Goal: Transaction & Acquisition: Book appointment/travel/reservation

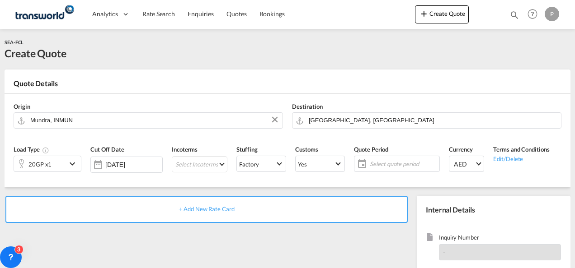
click at [448, 11] on button "Create Quote" at bounding box center [442, 14] width 54 height 18
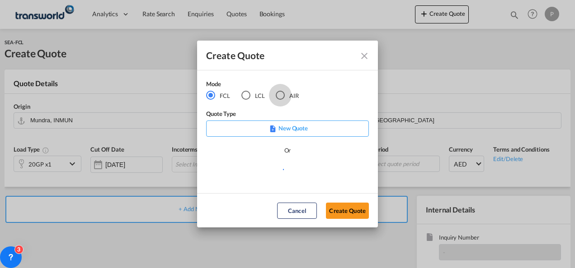
click at [280, 95] on div "AIR" at bounding box center [280, 95] width 9 height 9
click at [341, 209] on button "Create Quote" at bounding box center [347, 211] width 43 height 16
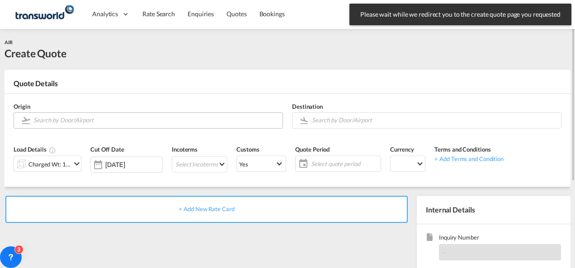
click at [101, 120] on input "Search by Door/Airport" at bounding box center [155, 121] width 244 height 16
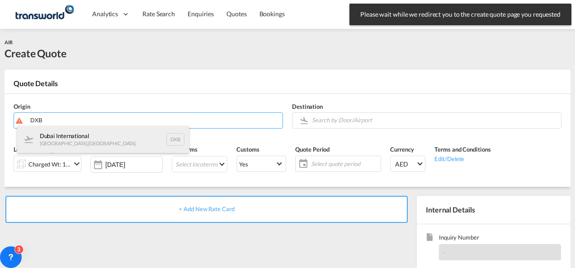
click at [85, 136] on div "Dubai International [GEOGRAPHIC_DATA] , [GEOGRAPHIC_DATA] DXB" at bounding box center [103, 139] width 172 height 27
type input "Dubai International, [GEOGRAPHIC_DATA], DXB"
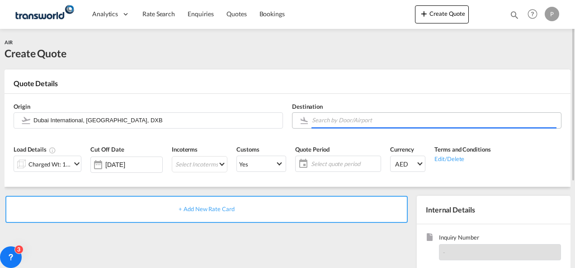
click at [334, 119] on input "Search by Door/Airport" at bounding box center [434, 121] width 244 height 16
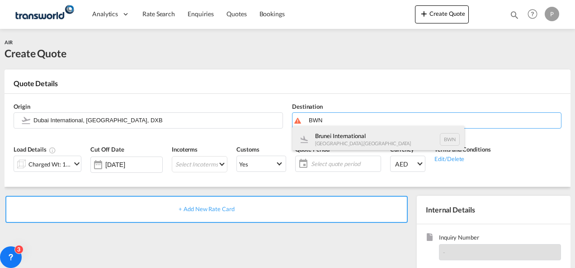
click at [355, 146] on div "Brunei International [GEOGRAPHIC_DATA] , [GEOGRAPHIC_DATA] BWN" at bounding box center [378, 139] width 172 height 27
type input "[GEOGRAPHIC_DATA], [GEOGRAPHIC_DATA], BWN"
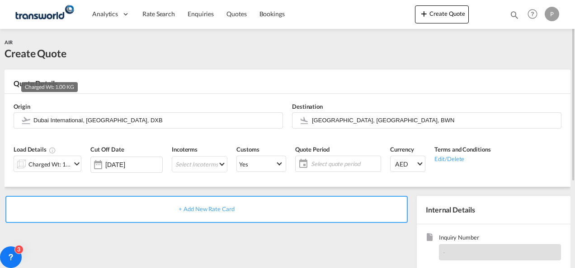
click at [58, 162] on div "Charged Wt: 1.00 KG" at bounding box center [49, 164] width 42 height 13
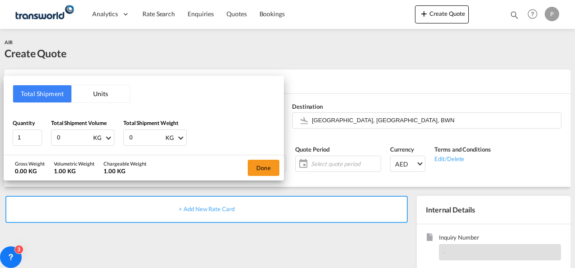
click at [65, 136] on input "0" at bounding box center [74, 137] width 36 height 15
type input "860"
click at [141, 137] on input "0" at bounding box center [146, 137] width 36 height 15
type input "860"
click at [265, 165] on button "Done" at bounding box center [264, 168] width 32 height 16
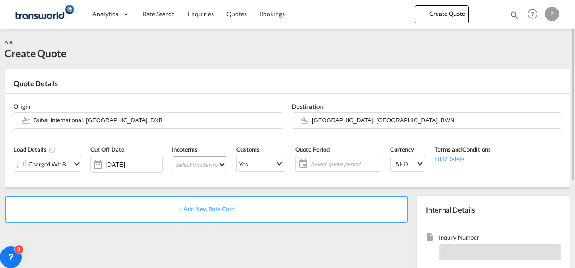
click at [185, 164] on md-select "Select Incoterms CIP - import Carriage and Insurance Paid to EXW - import Ex Wo…" at bounding box center [200, 164] width 56 height 16
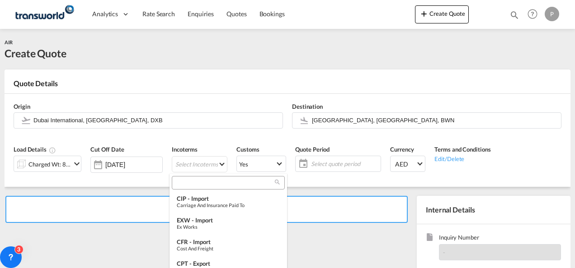
click at [192, 185] on input "search" at bounding box center [224, 183] width 100 height 8
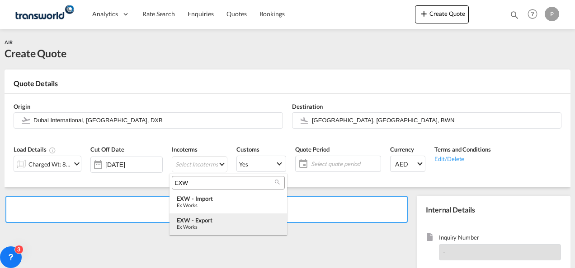
type input "EXW"
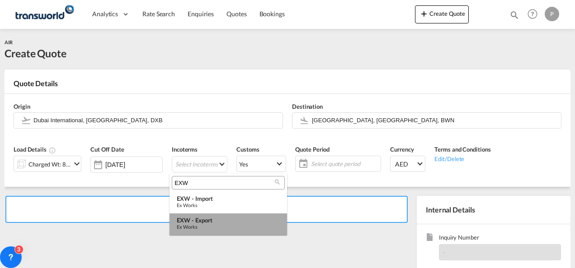
click at [202, 216] on md-option "EXW - export Ex Works" at bounding box center [227, 225] width 117 height 22
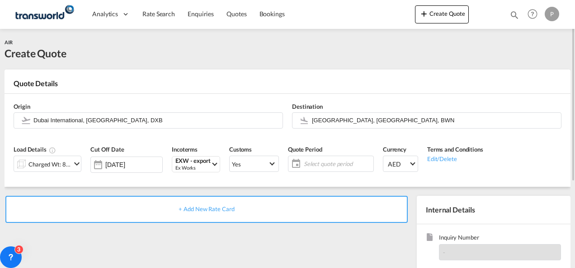
click at [308, 160] on span "Select quote period" at bounding box center [337, 164] width 67 height 8
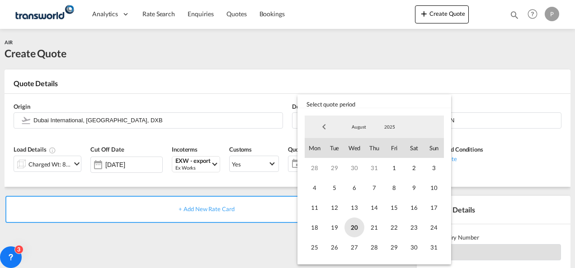
click at [353, 226] on span "20" at bounding box center [354, 228] width 20 height 20
click at [439, 252] on span "31" at bounding box center [434, 248] width 20 height 20
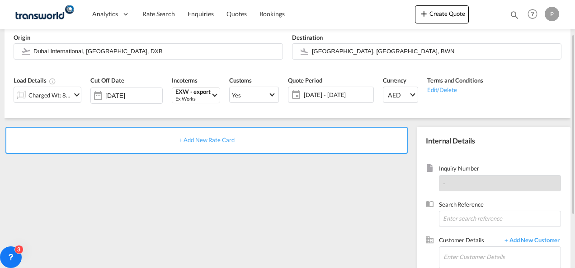
scroll to position [70, 0]
click at [455, 218] on input at bounding box center [500, 218] width 122 height 16
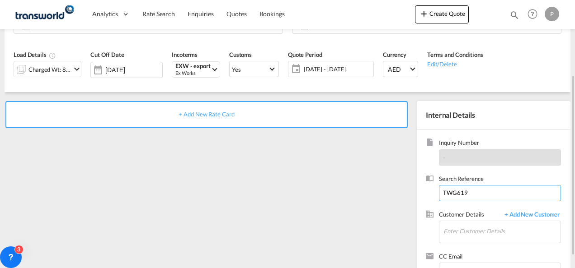
scroll to position [102, 0]
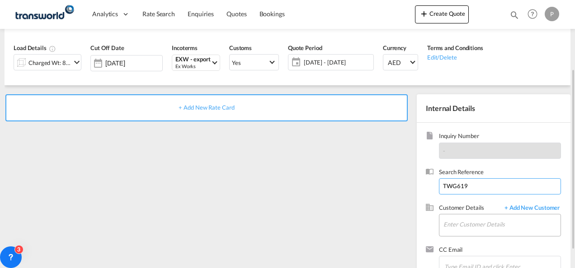
type input "TWG619"
click at [450, 223] on input "Enter Customer Details" at bounding box center [501, 225] width 117 height 20
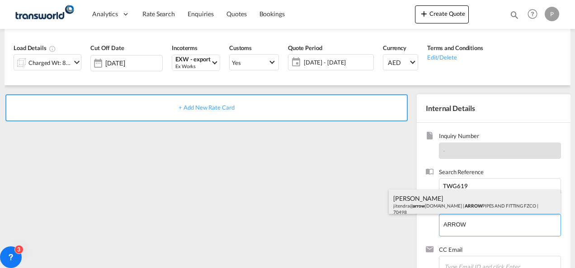
click at [444, 202] on div "[PERSON_NAME] [PERSON_NAME]@ arrow [DOMAIN_NAME] | ARROW PIPES AND FITTING FZCO…" at bounding box center [475, 205] width 172 height 31
type input "ARROW PIPES AND FITTING FZCO, [PERSON_NAME], [PERSON_NAME][EMAIL_ADDRESS][DOMAI…"
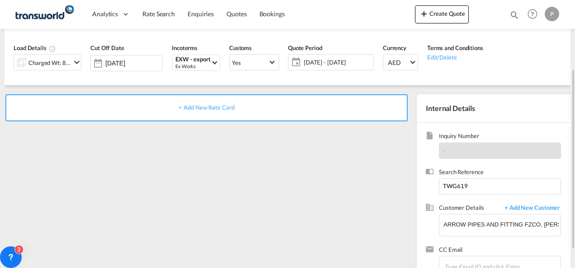
click at [194, 111] on div "+ Add New Rate Card" at bounding box center [206, 107] width 402 height 27
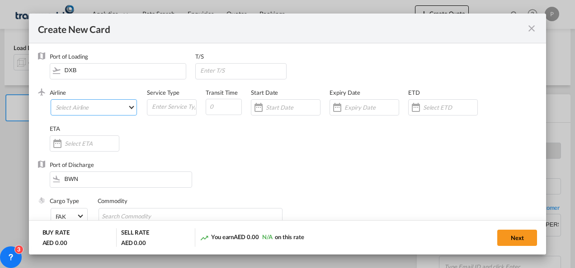
click at [85, 104] on md-select "Select Airline AIR EXPRESS S.A. (1166- / -) CMA CGM Air Cargo (1140-2C / -) DDW…" at bounding box center [94, 107] width 87 height 16
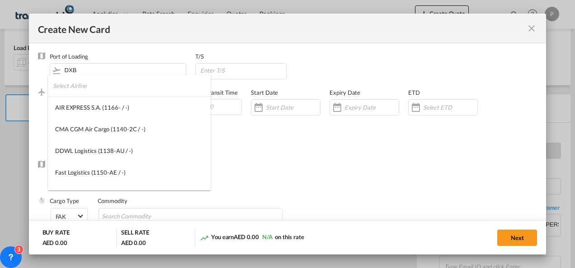
click at [75, 81] on input "search" at bounding box center [132, 86] width 158 height 22
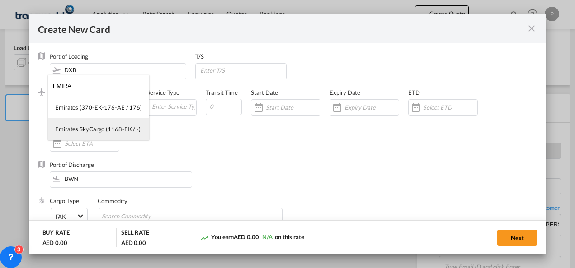
type input "EMIRA"
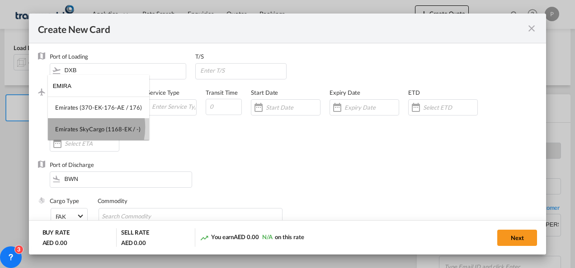
click at [79, 127] on div "Emirates SkyCargo (1168-EK / -)" at bounding box center [97, 129] width 85 height 8
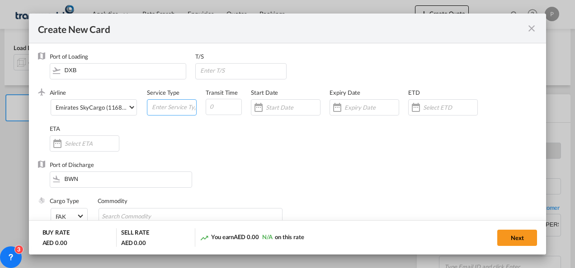
click at [156, 108] on input "Create New Card ..." at bounding box center [173, 107] width 45 height 14
type input "EXW EXPORT"
click at [360, 105] on input "Create New Card ..." at bounding box center [371, 107] width 54 height 7
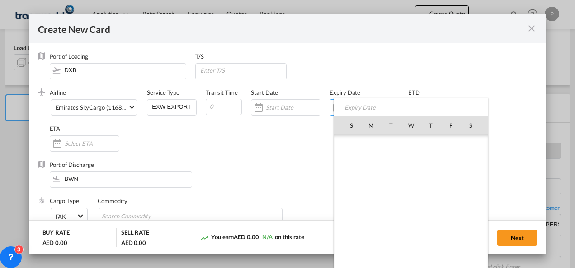
scroll to position [209172, 0]
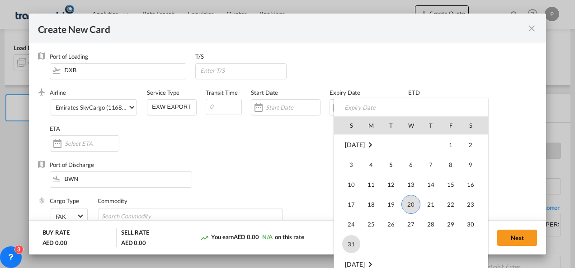
click at [349, 239] on span "31" at bounding box center [351, 244] width 18 height 18
type input "[DATE]"
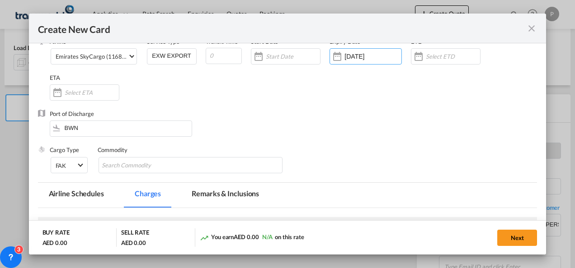
scroll to position [52, 0]
click at [142, 166] on input "Chips input." at bounding box center [143, 165] width 83 height 14
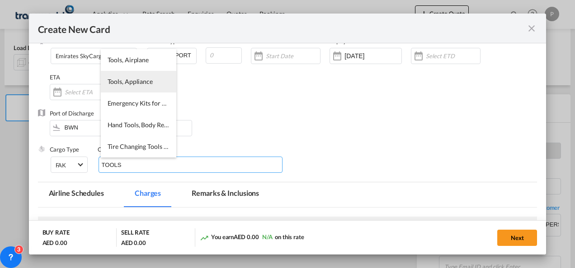
type input "TOOLS"
click at [134, 84] on span "Tools, Appliance" at bounding box center [130, 82] width 45 height 8
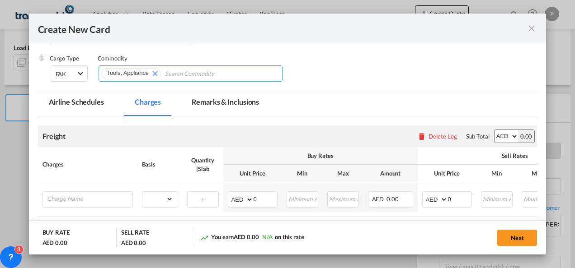
scroll to position [144, 0]
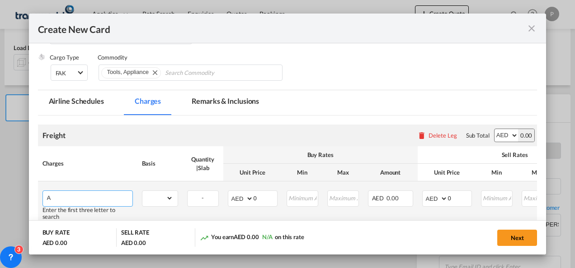
click at [116, 196] on input "A" at bounding box center [89, 198] width 85 height 14
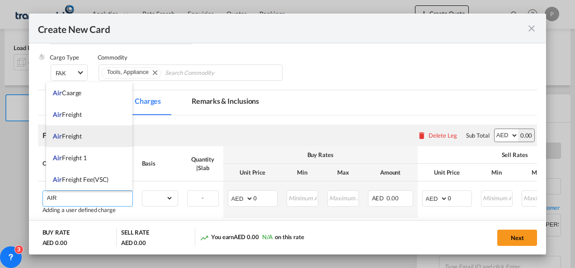
click at [81, 136] on span "Air Freight" at bounding box center [67, 136] width 29 height 8
type input "Air Freight"
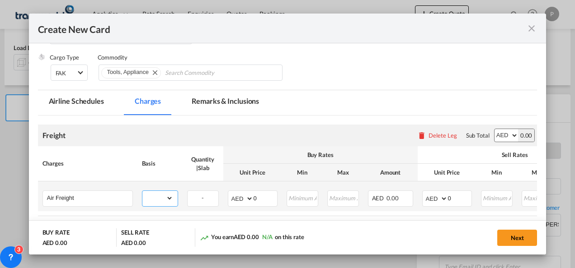
click at [159, 200] on select "gross_weight volumetric_weight per_shipment per_bl per_km % on air freight per_…" at bounding box center [157, 198] width 31 height 14
select select "per_shipment"
click at [142, 191] on select "gross_weight volumetric_weight per_shipment per_bl per_km % on air freight per_…" at bounding box center [157, 198] width 31 height 14
click at [256, 195] on input "0" at bounding box center [264, 198] width 23 height 14
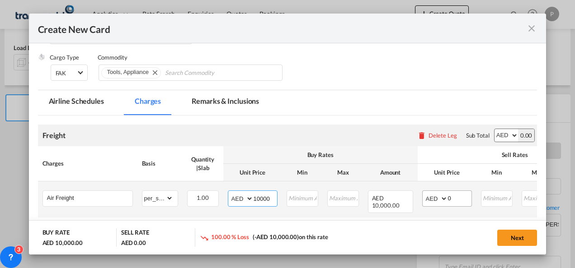
type input "10000"
click at [452, 198] on input "0" at bounding box center [459, 198] width 23 height 14
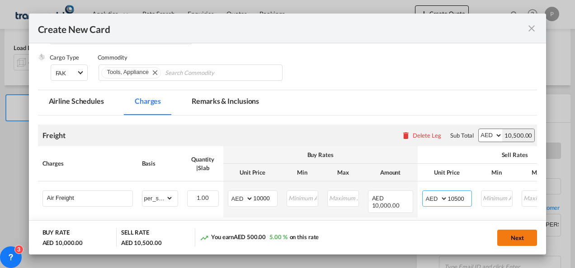
type input "10500"
click at [525, 241] on button "Next" at bounding box center [517, 238] width 40 height 16
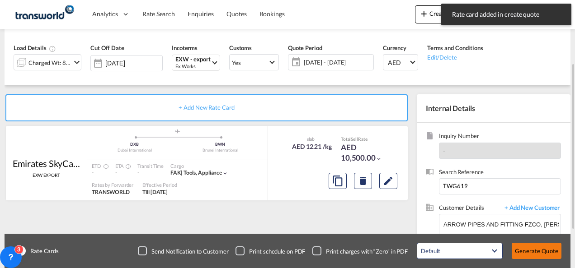
click at [532, 249] on button "Generate Quote" at bounding box center [536, 251] width 50 height 16
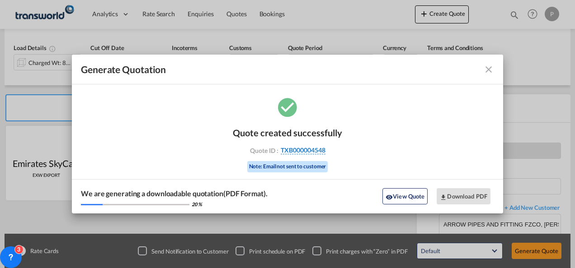
click at [317, 148] on span "TXB000004548" at bounding box center [303, 150] width 45 height 8
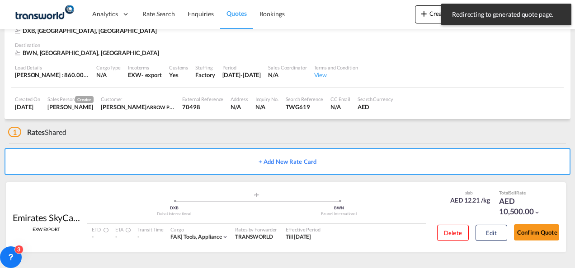
scroll to position [55, 0]
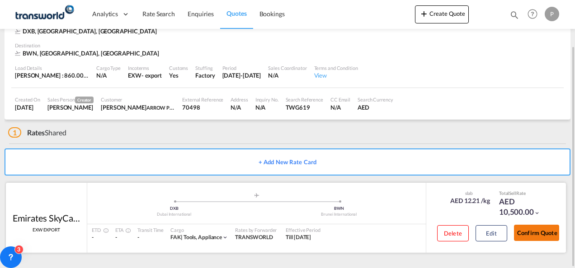
click at [531, 237] on button "Confirm Quote" at bounding box center [536, 233] width 45 height 16
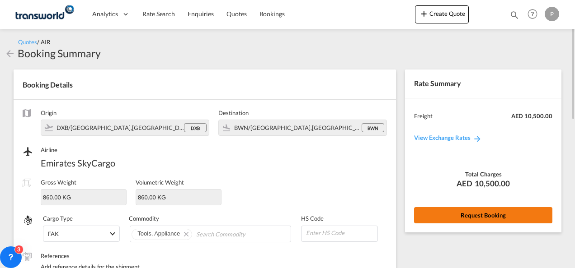
click at [493, 218] on button "Request Booking" at bounding box center [483, 215] width 138 height 16
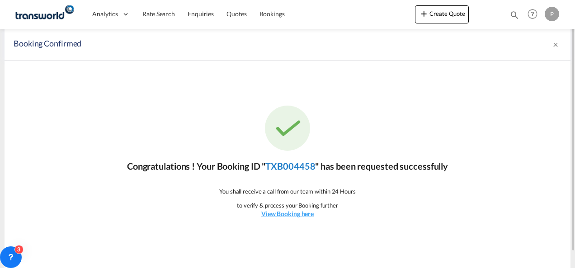
click at [271, 164] on link "TXB004458" at bounding box center [290, 166] width 50 height 11
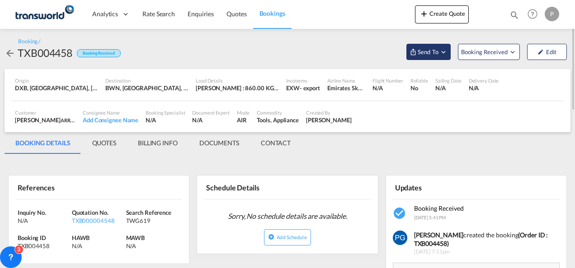
click at [429, 54] on span "Send To" at bounding box center [428, 51] width 23 height 9
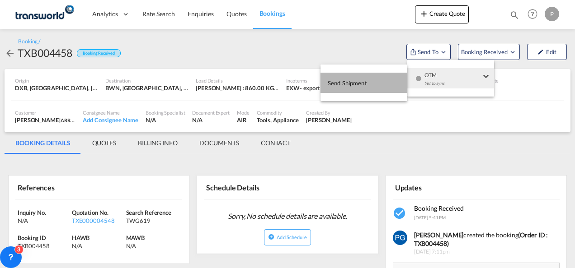
click at [385, 80] on button "Send Shipment" at bounding box center [363, 83] width 87 height 20
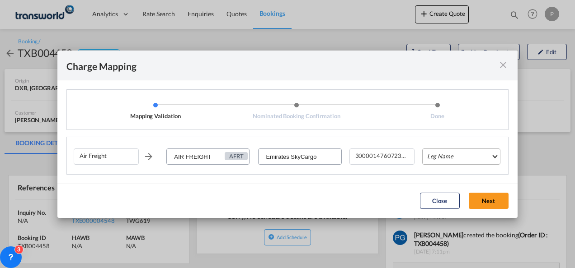
click at [442, 160] on md-select "Leg Name HANDLING ORIGIN HANDLING DESTINATION OTHERS TL PICK UP CUSTOMS ORIGIN …" at bounding box center [461, 157] width 78 height 16
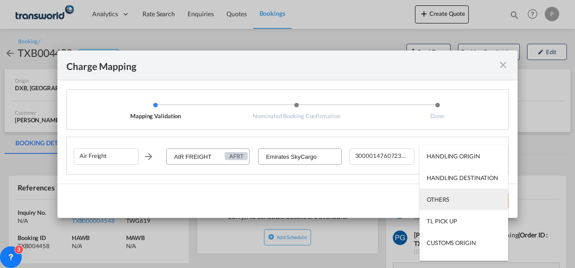
scroll to position [58, 0]
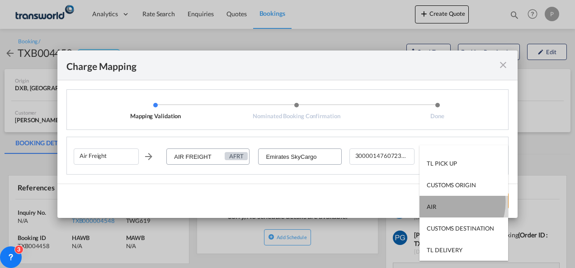
click at [445, 202] on md-option "AIR" at bounding box center [463, 207] width 89 height 22
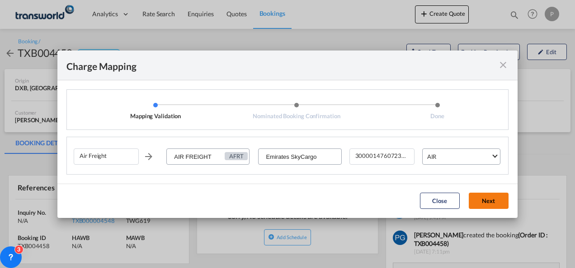
click at [477, 195] on button "Next" at bounding box center [489, 201] width 40 height 16
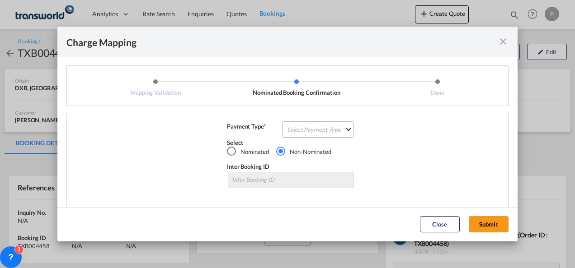
click at [295, 127] on md-select "Select Payment Type COLLECT PREPAID" at bounding box center [318, 130] width 72 height 16
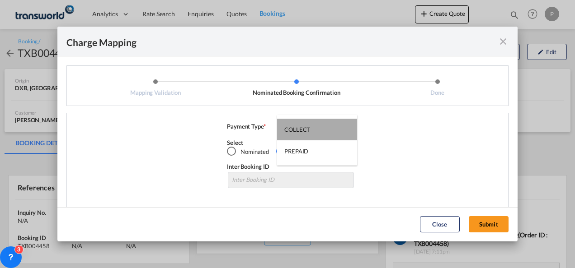
click at [295, 127] on div "COLLECT" at bounding box center [297, 130] width 26 height 8
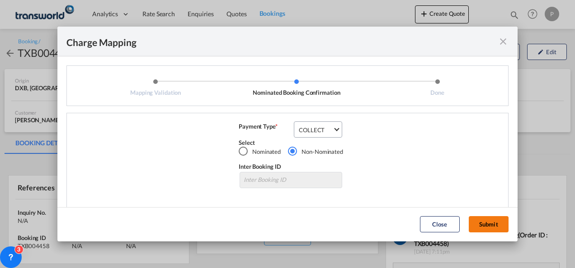
click at [490, 224] on button "Submit" at bounding box center [489, 224] width 40 height 16
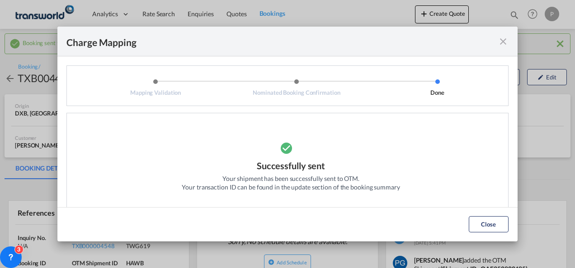
click at [505, 37] on md-icon "icon-close fg-AAA8AD cursor" at bounding box center [502, 41] width 11 height 11
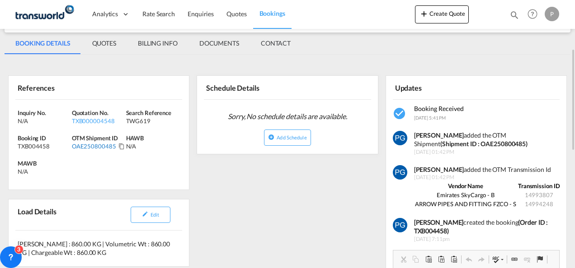
scroll to position [126, 0]
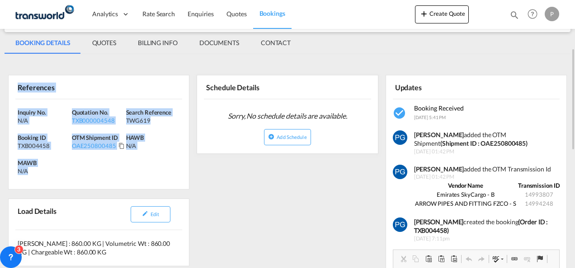
drag, startPoint x: 16, startPoint y: 86, endPoint x: 65, endPoint y: 190, distance: 114.8
copy div "References Inquiry No. N/A Quotation No. TXB000004548 Search Reference TWG619 B…"
